Goal: Entertainment & Leisure: Browse casually

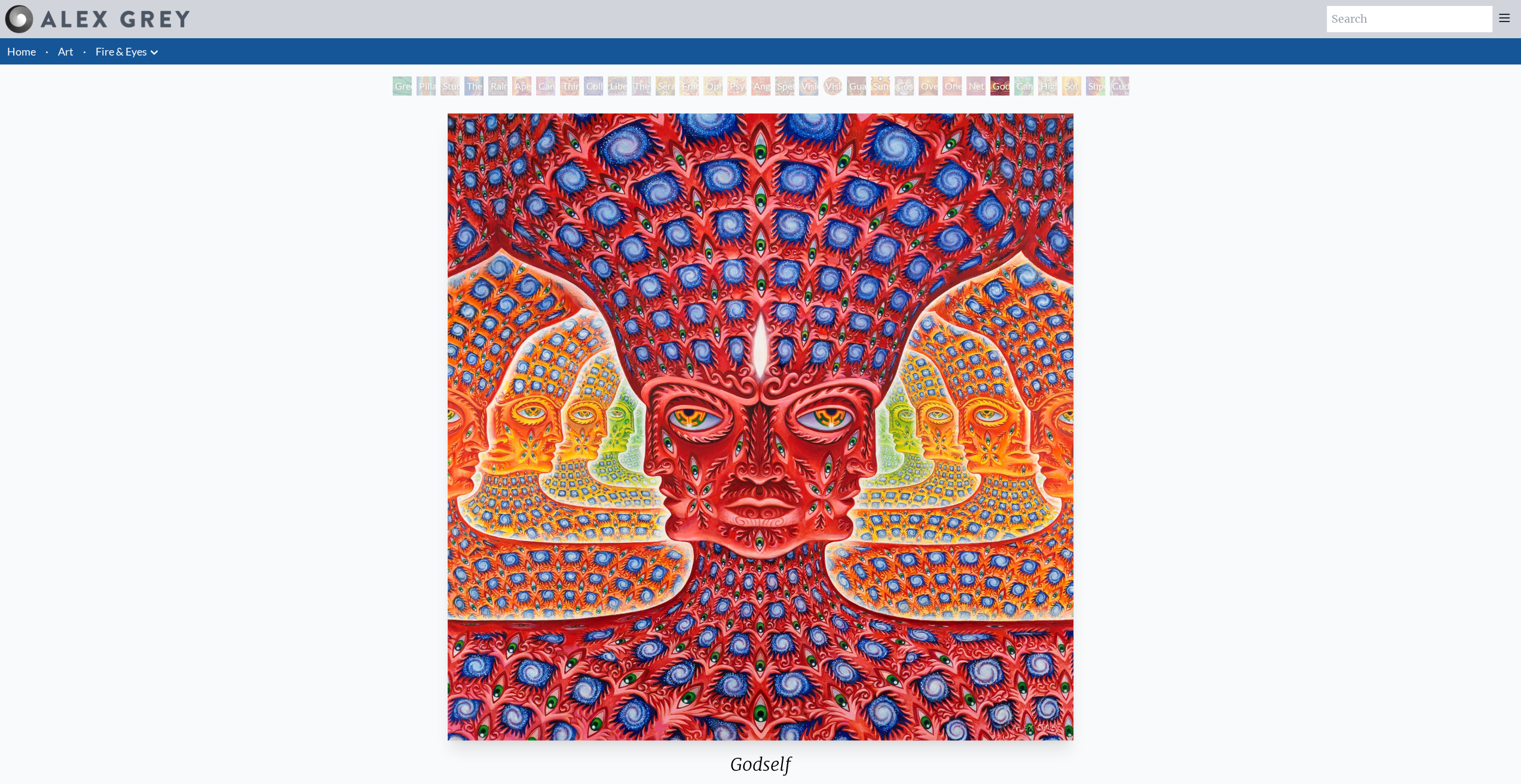
click at [1016, 92] on div "Cannafist" at bounding box center [1023, 86] width 19 height 19
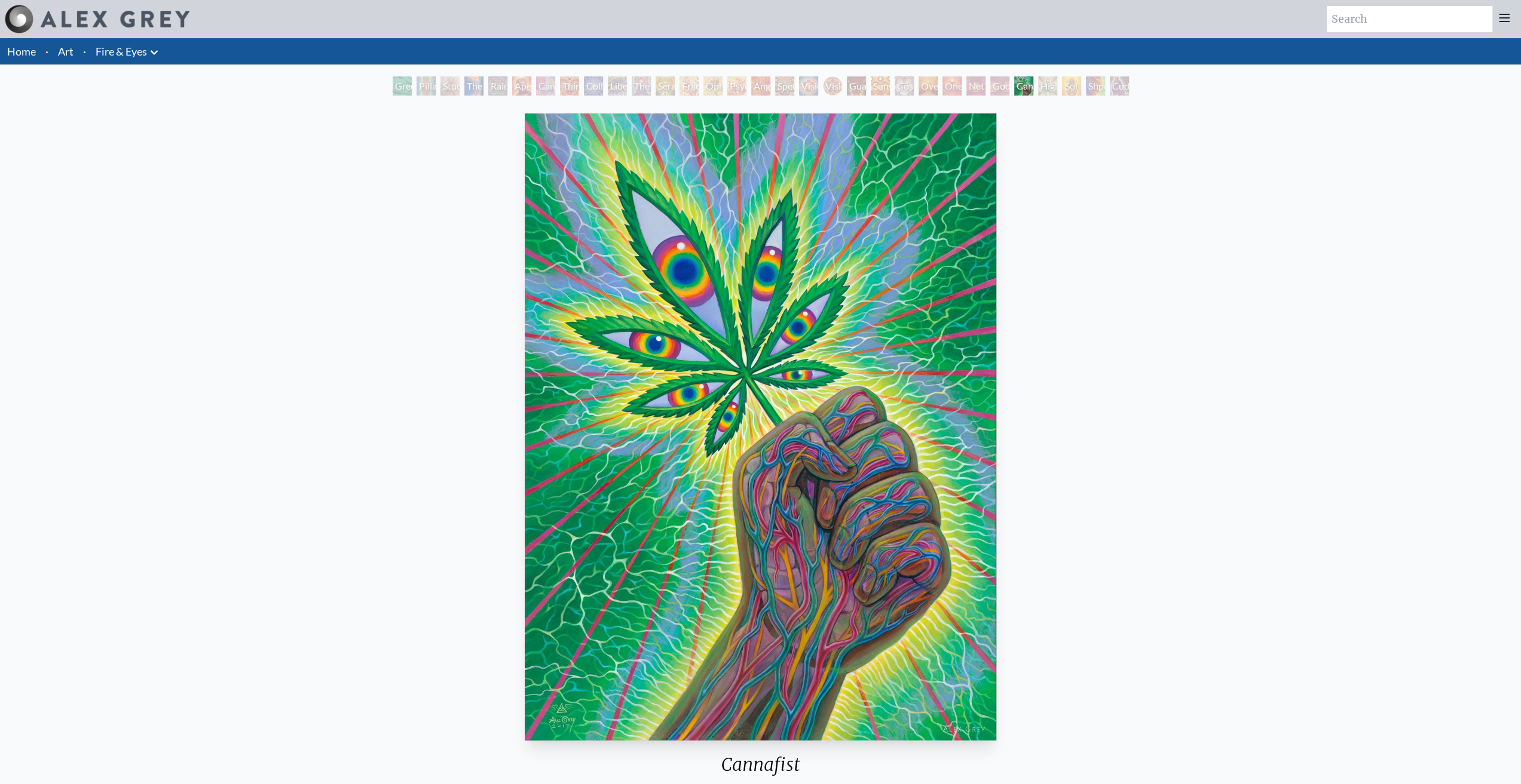
click at [966, 90] on div "Net of Being" at bounding box center [976, 86] width 19 height 19
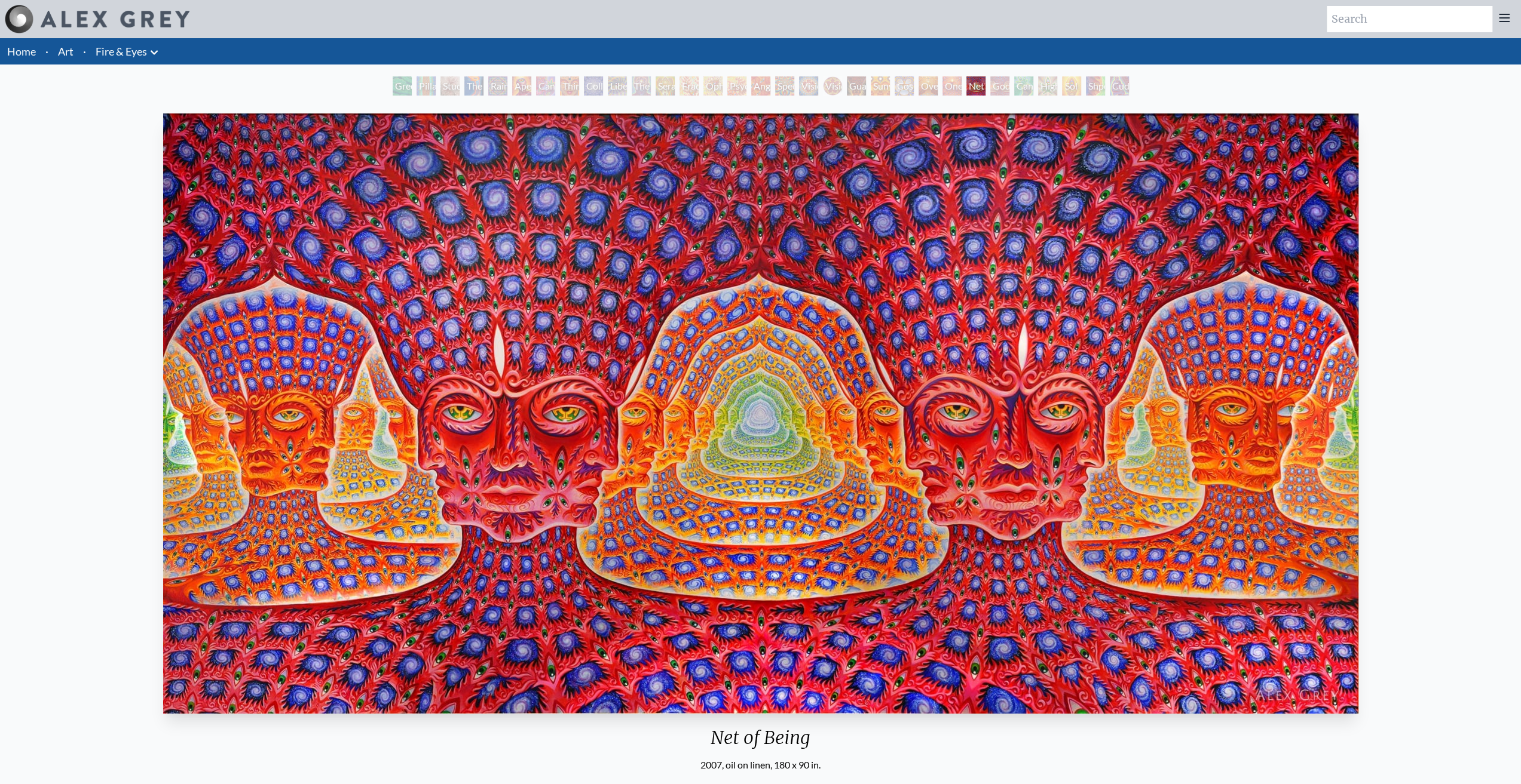
click at [961, 86] on div "One" at bounding box center [952, 86] width 19 height 19
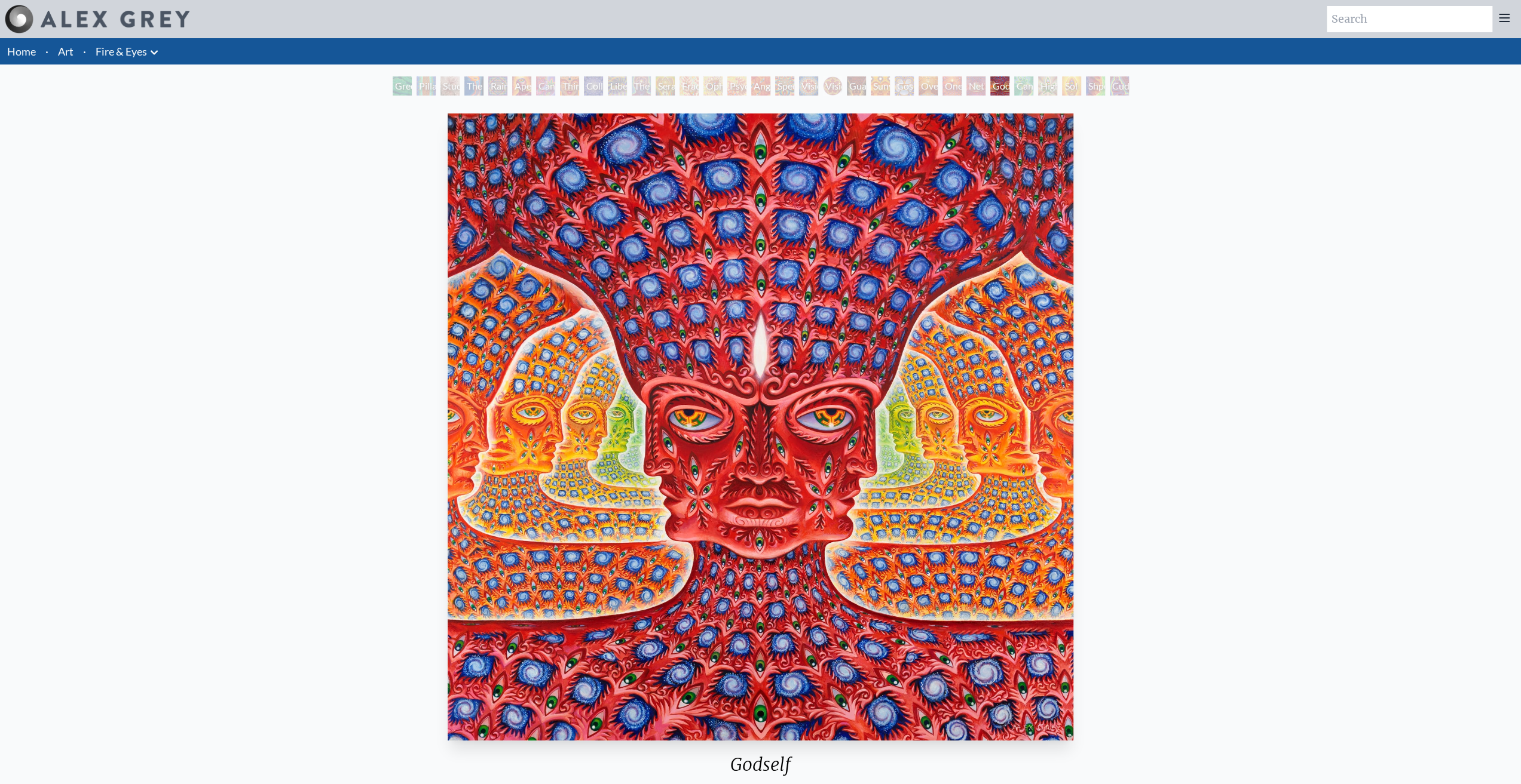
click at [739, 88] on div "Psychomicrograph of a Fractal Paisley Cherub Feather Tip" at bounding box center [737, 86] width 19 height 19
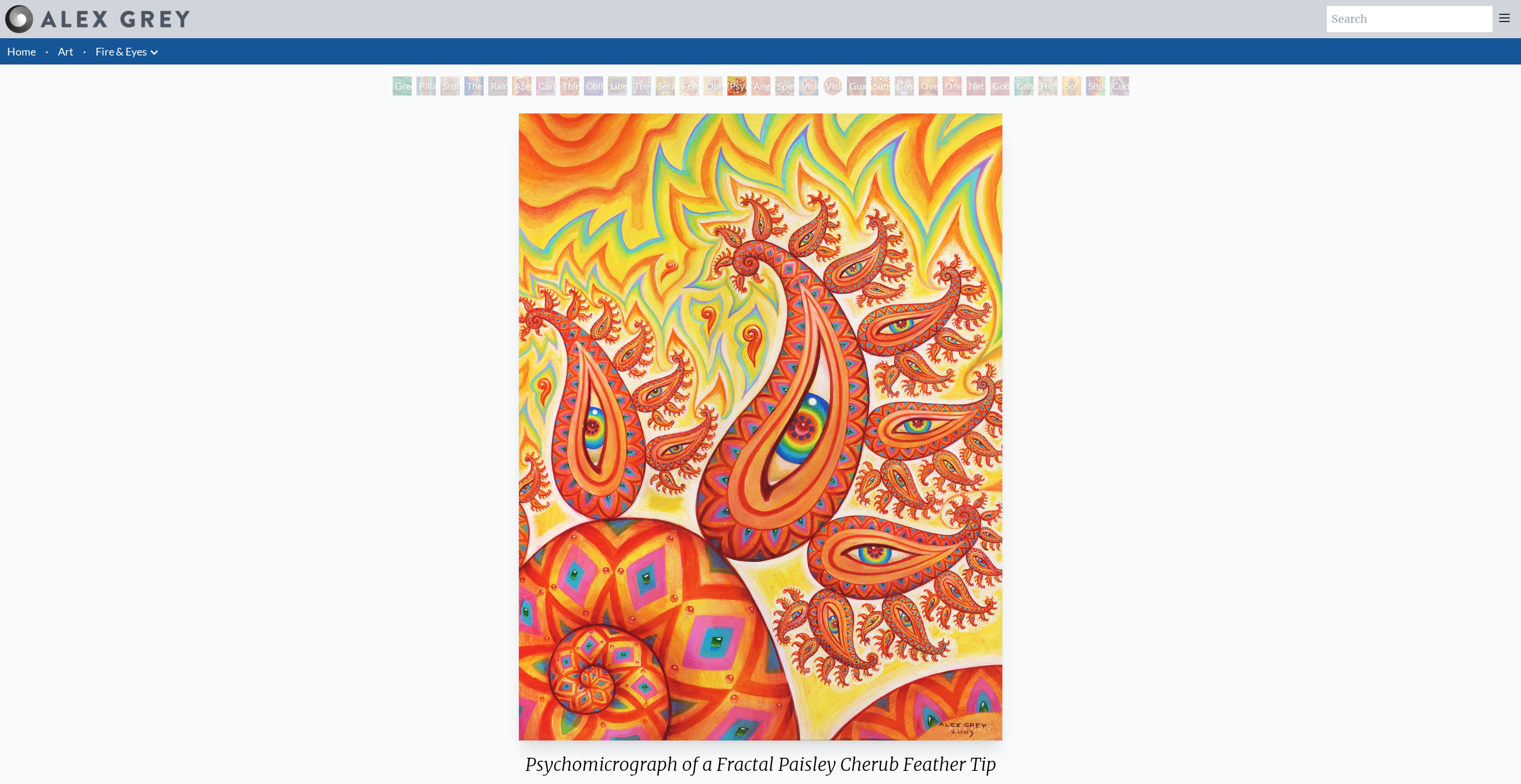
click at [727, 78] on div "Psychomicrograph of a Fractal Paisley Cherub Feather Tip" at bounding box center [737, 86] width 19 height 19
click at [586, 82] on div "Collective Vision" at bounding box center [593, 86] width 19 height 19
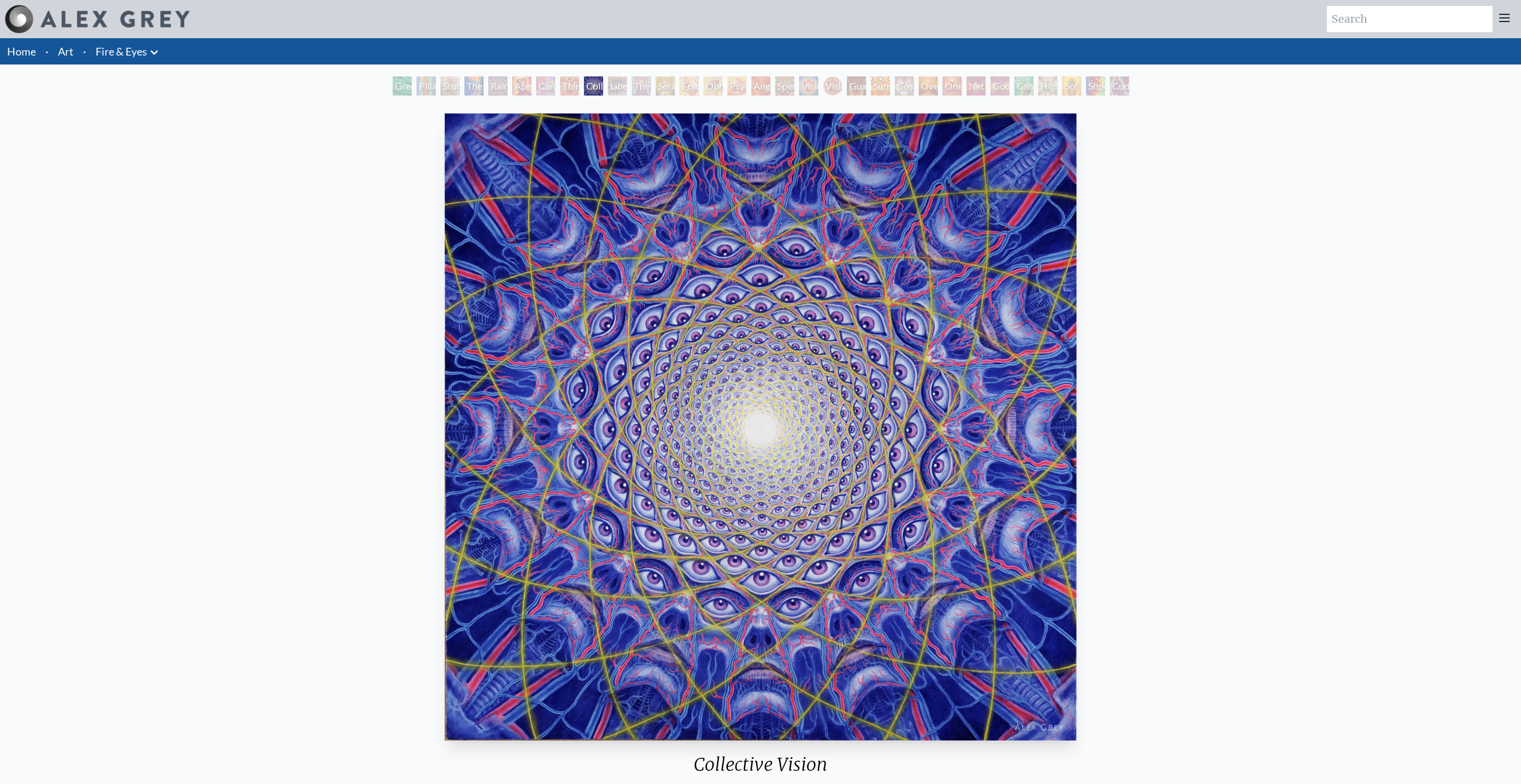
click at [536, 83] on div "Cannabis Sutra" at bounding box center [545, 86] width 19 height 19
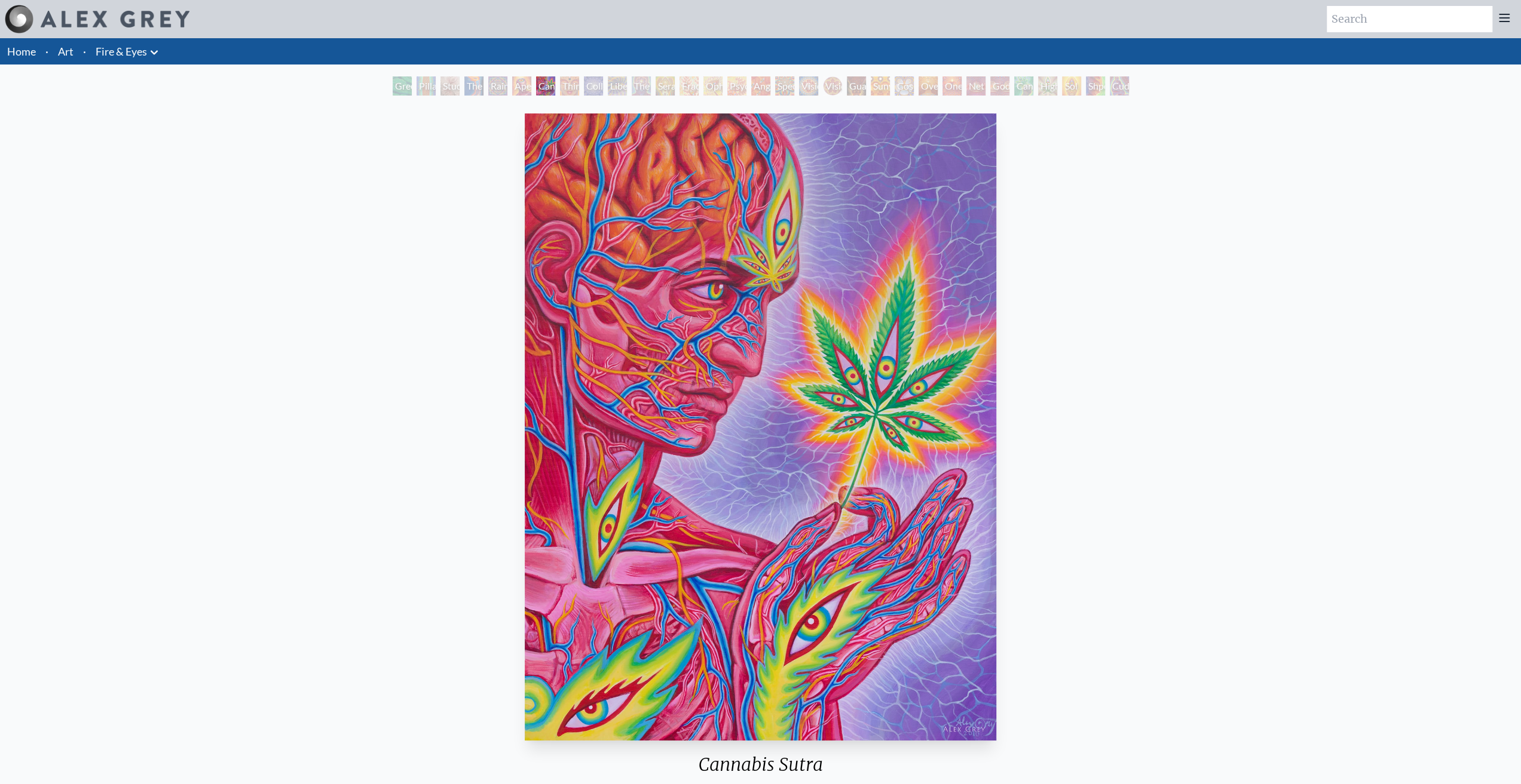
click at [460, 82] on div "Study for the Great Turn" at bounding box center [450, 86] width 19 height 19
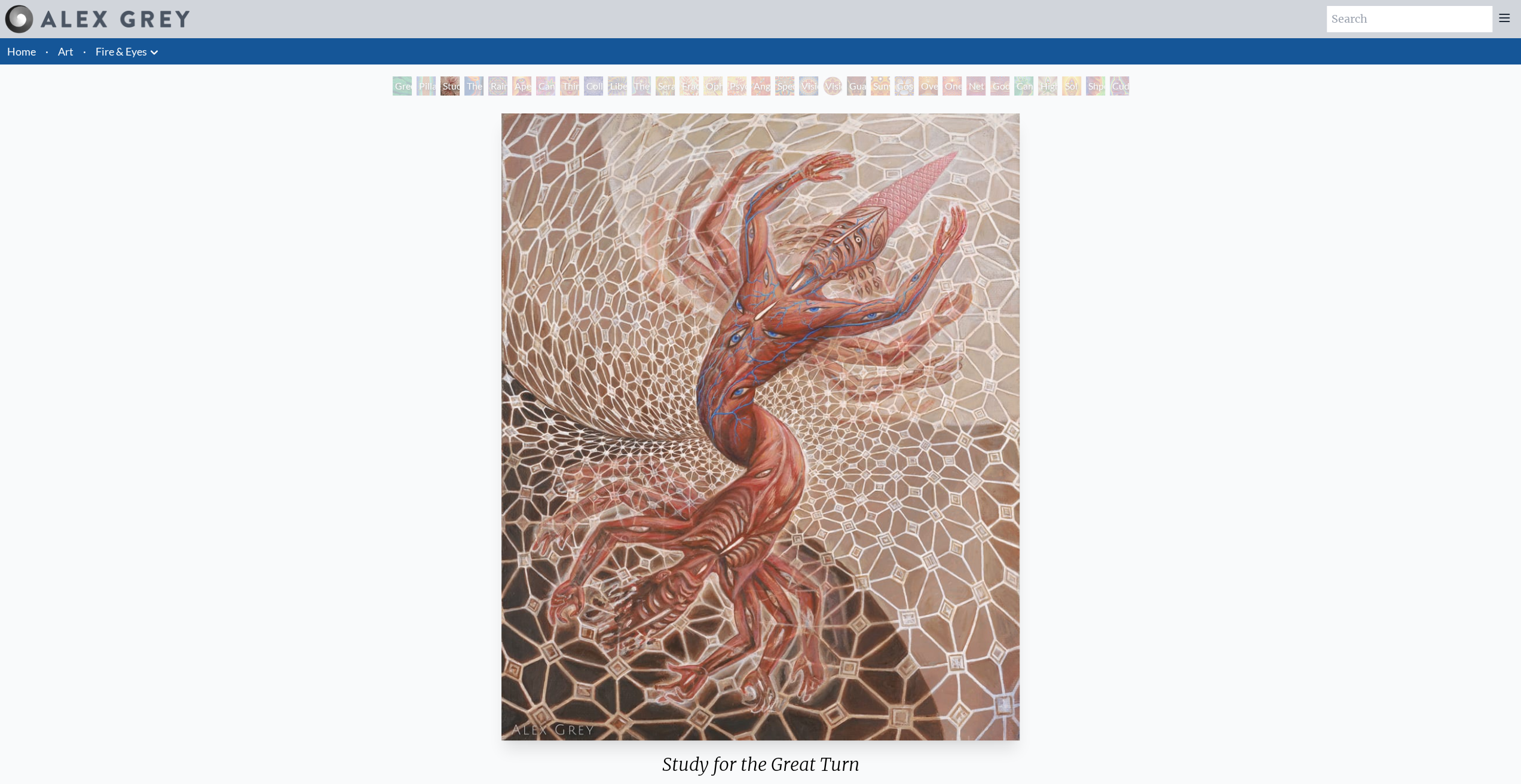
click at [358, 88] on div "Green Hand Pillar of Awareness Study for the Great Turn The Torch Rainbow Eye R…" at bounding box center [760, 88] width 1521 height 22
click at [399, 84] on div "Green Hand" at bounding box center [402, 86] width 19 height 19
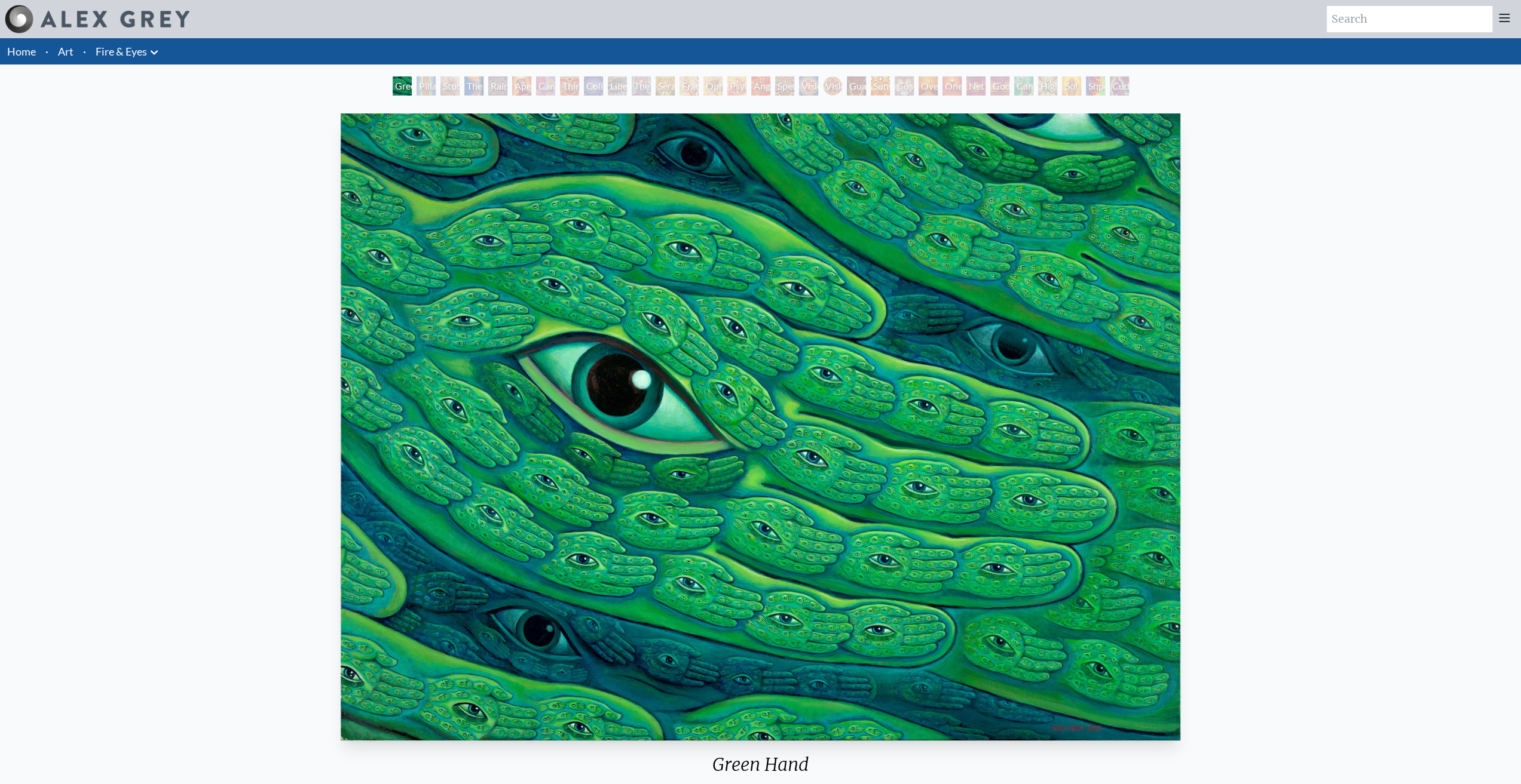
click at [1110, 84] on div "Cuddle" at bounding box center [1119, 86] width 19 height 19
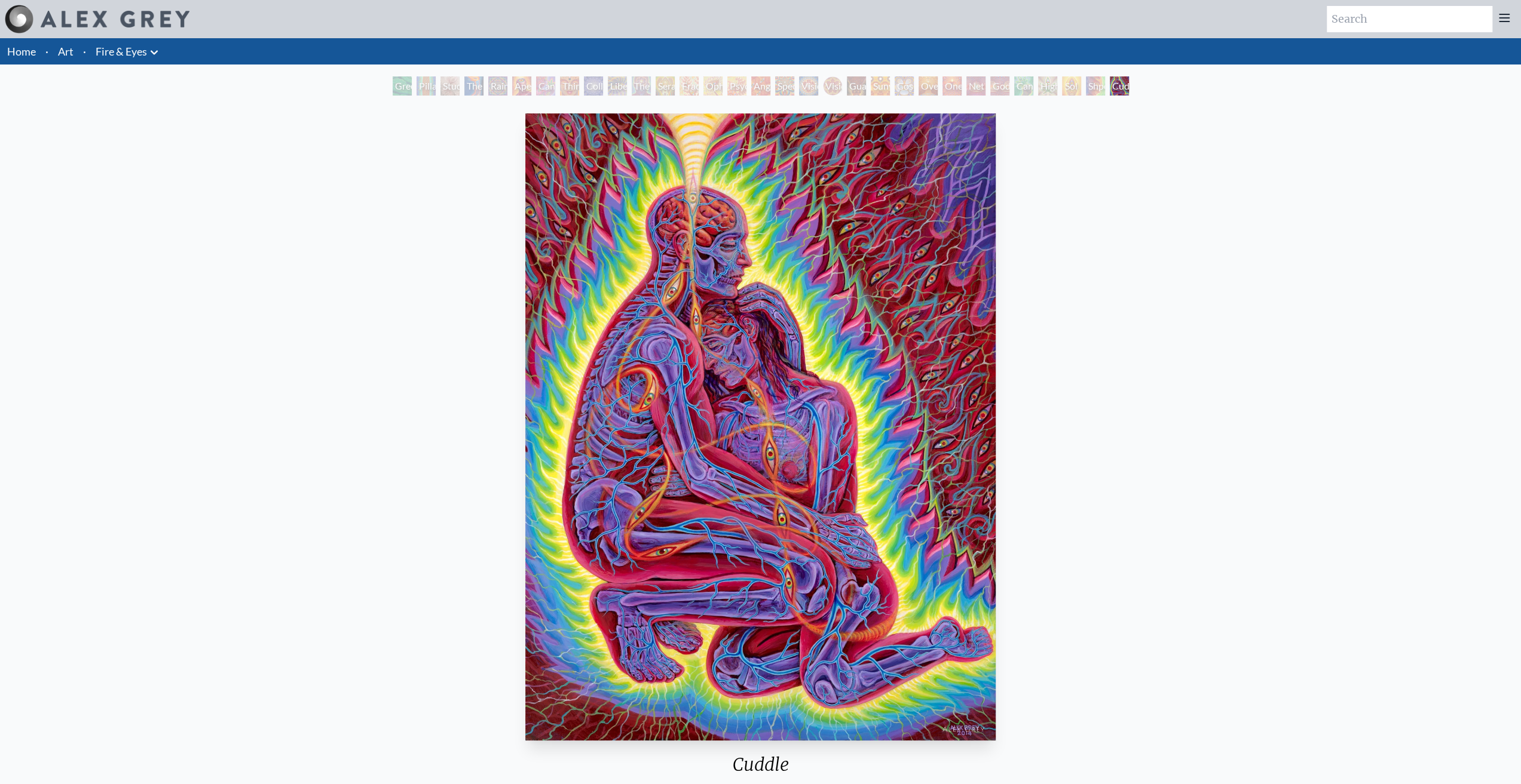
click at [995, 82] on div "Godself" at bounding box center [1000, 86] width 19 height 19
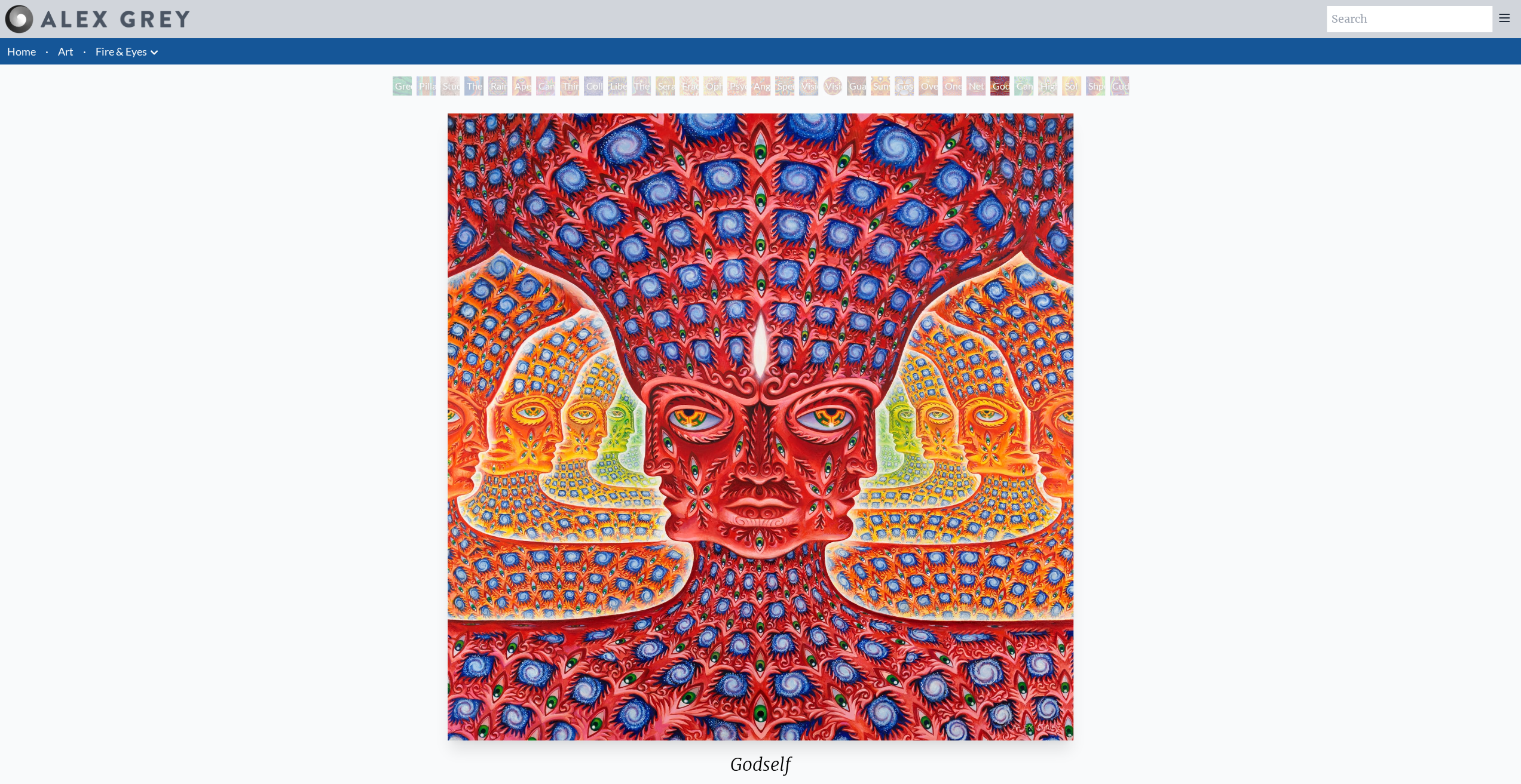
click at [894, 87] on div "Cosmic Elf" at bounding box center [904, 86] width 19 height 19
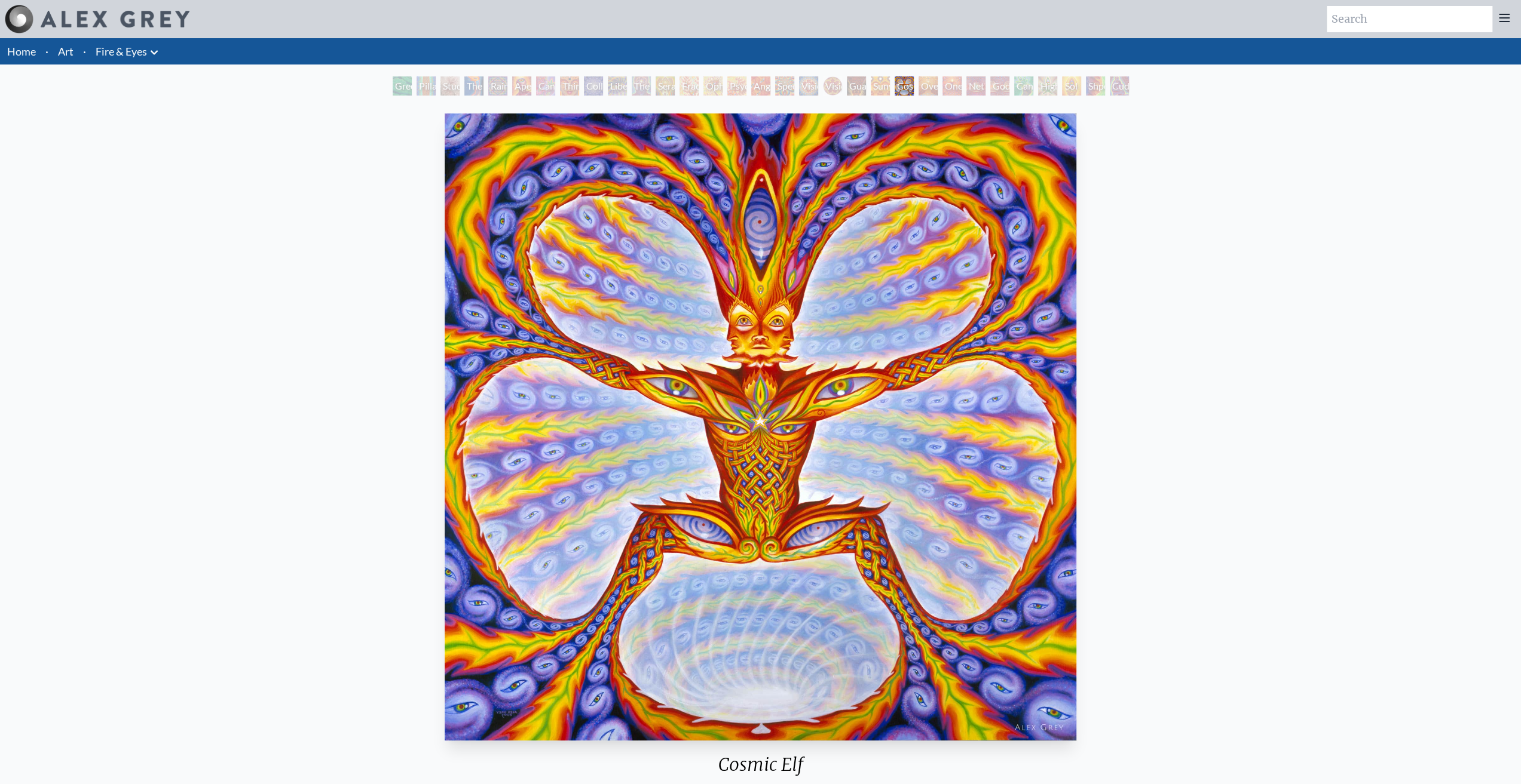
click at [775, 87] on div "Spectral Lotus" at bounding box center [784, 86] width 19 height 19
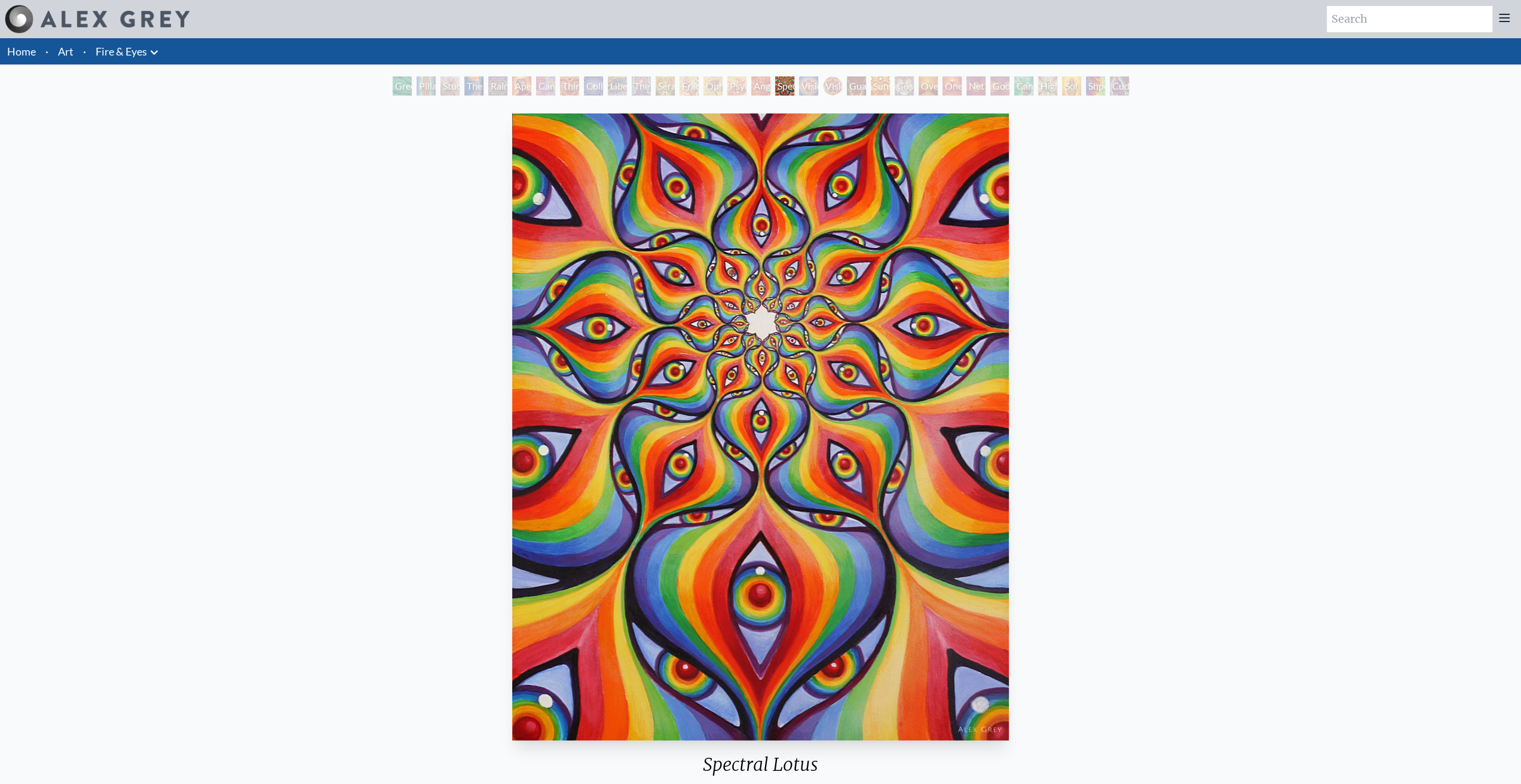
click at [792, 84] on div "Spectral Lotus" at bounding box center [784, 86] width 19 height 19
click at [794, 78] on div "Spectral Lotus" at bounding box center [784, 86] width 19 height 19
click at [825, 87] on div "Vision [PERSON_NAME]" at bounding box center [832, 86] width 19 height 19
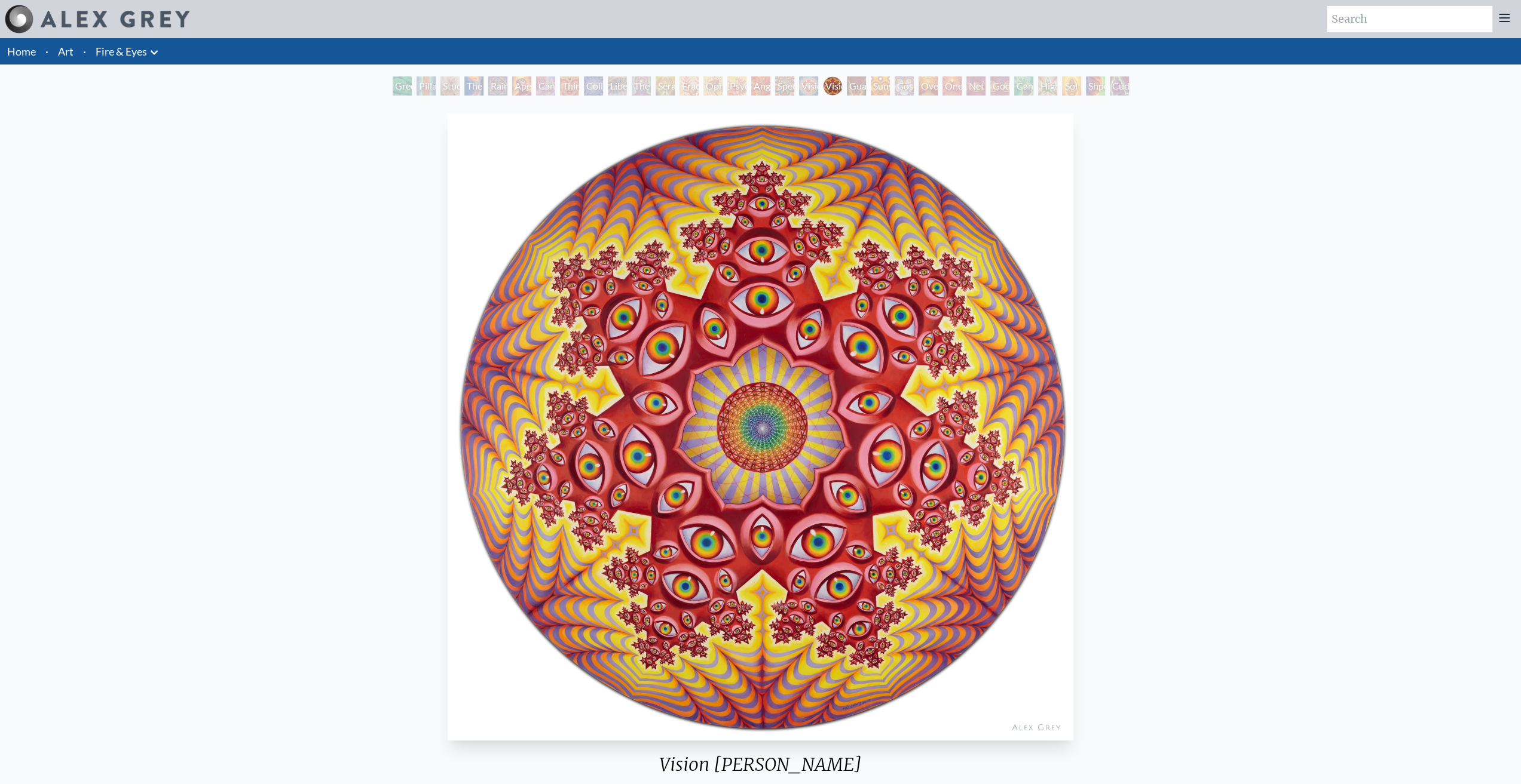
click at [866, 83] on div "Guardian of Infinite Vision" at bounding box center [856, 86] width 19 height 19
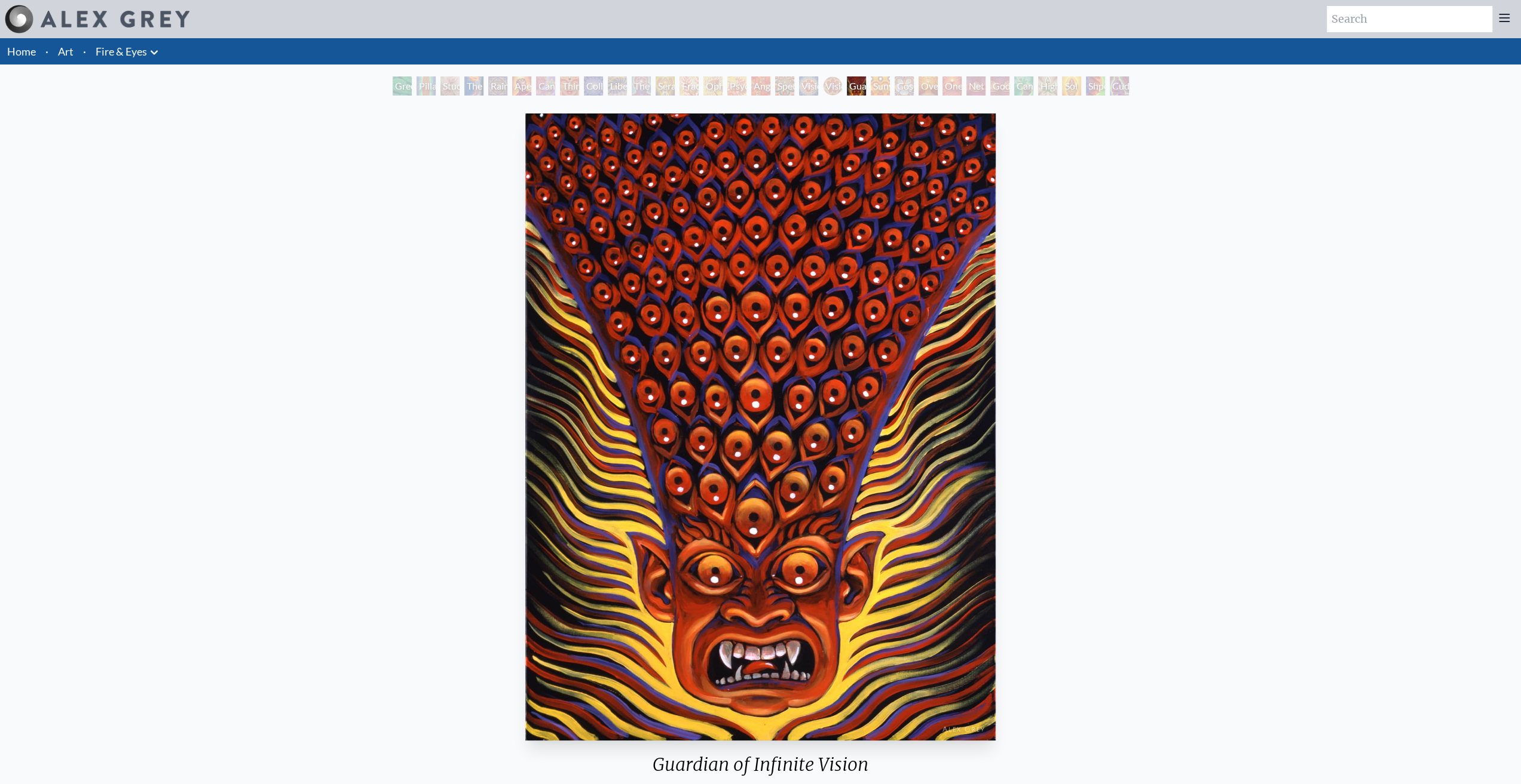
click at [775, 84] on div "Spectral Lotus" at bounding box center [784, 86] width 19 height 19
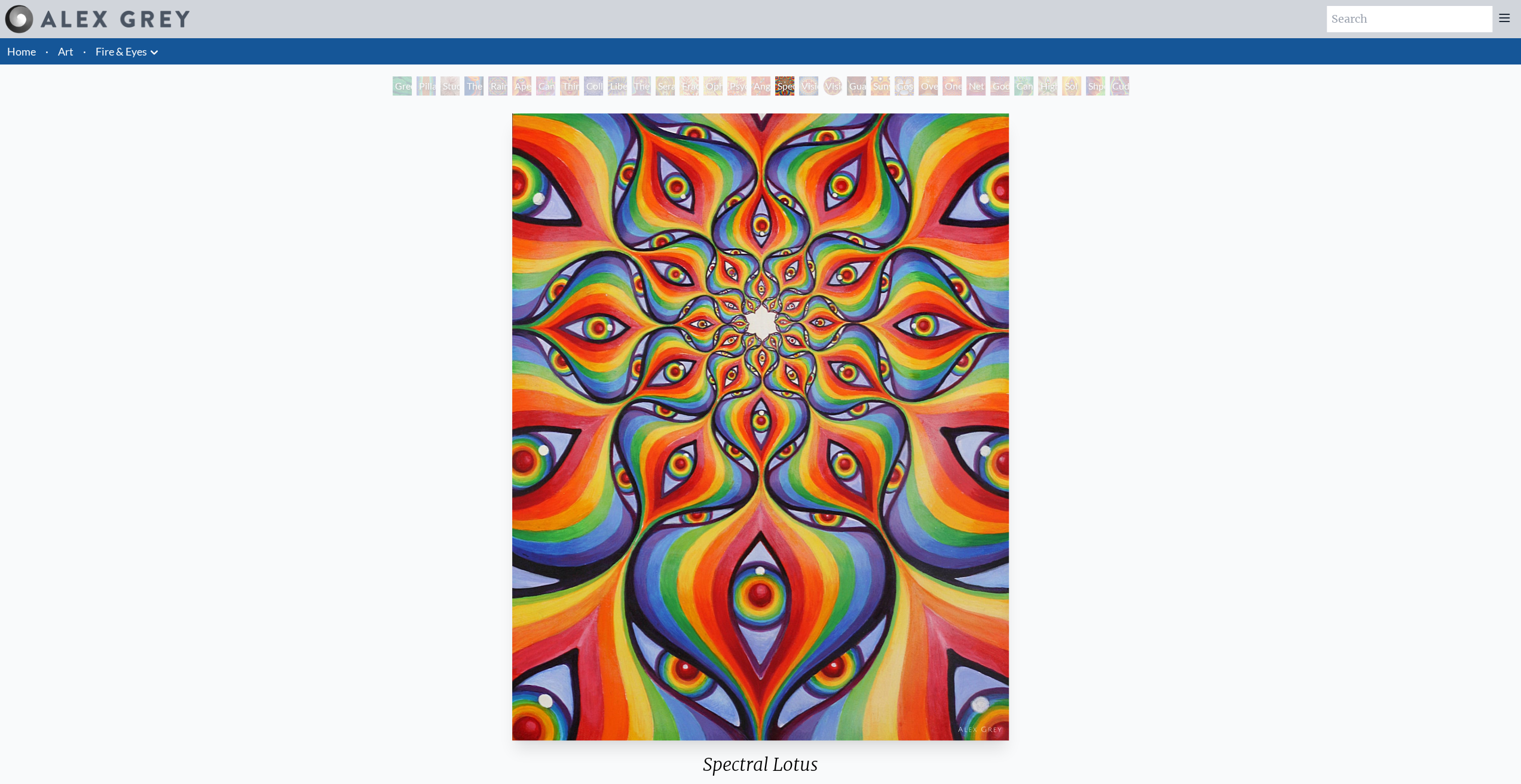
click at [680, 82] on div "Fractal Eyes" at bounding box center [689, 86] width 19 height 19
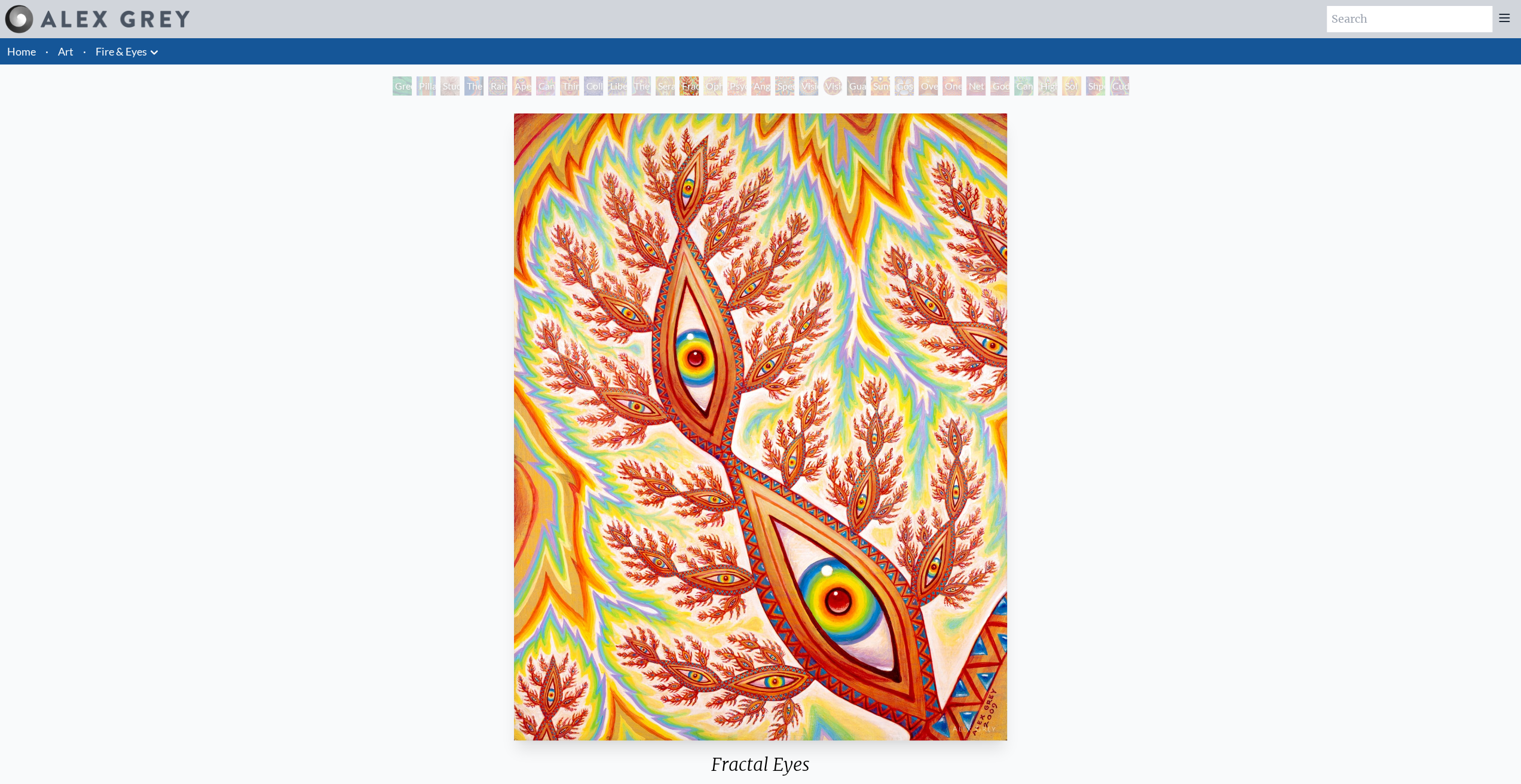
click at [610, 82] on div "Liberation Through Seeing" at bounding box center [617, 86] width 19 height 19
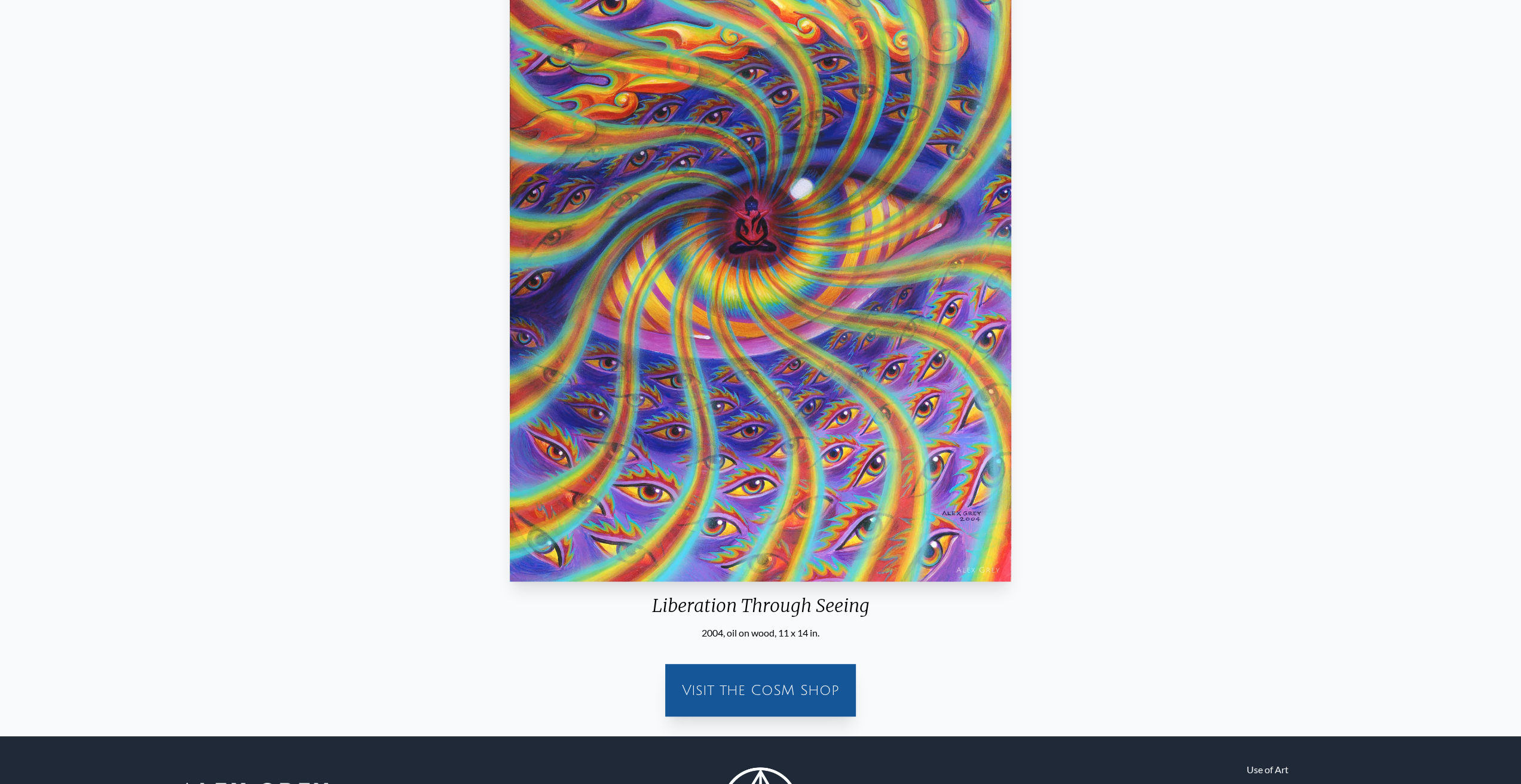
scroll to position [250, 0]
